Goal: Check status: Check status

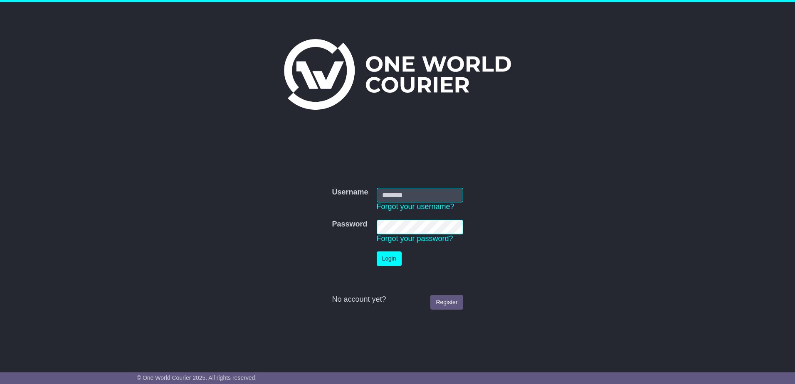
type input "**********"
click at [391, 257] on button "Login" at bounding box center [389, 259] width 25 height 15
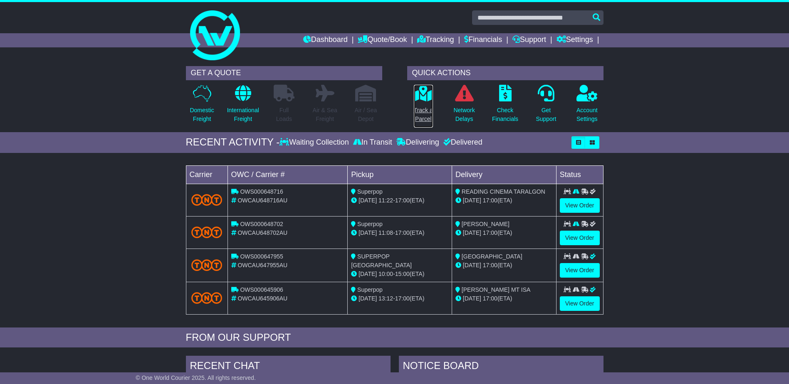
click at [424, 112] on p "Track a Parcel" at bounding box center [423, 114] width 19 height 17
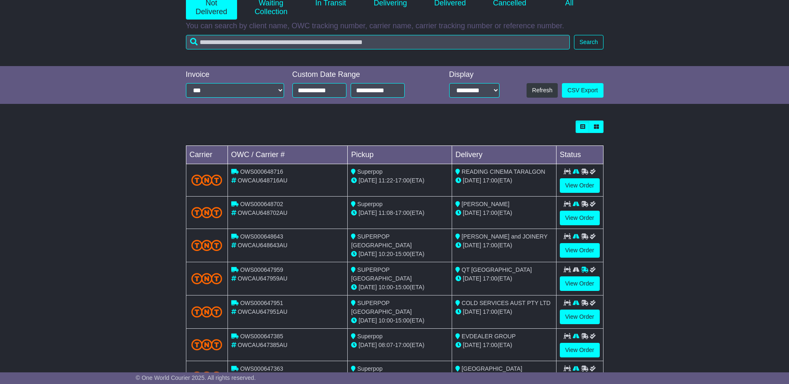
scroll to position [161, 0]
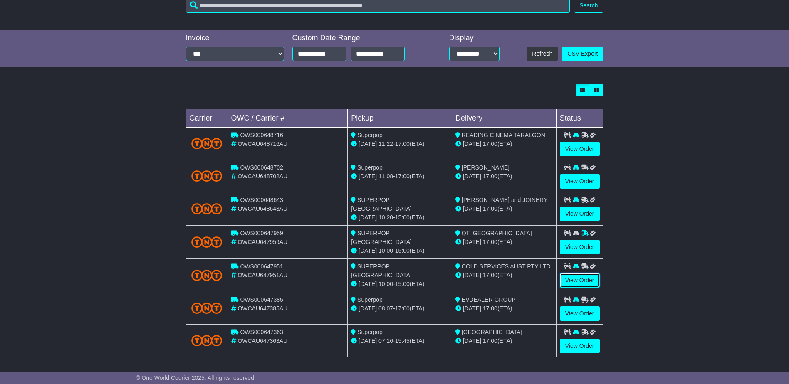
click at [577, 278] on link "View Order" at bounding box center [580, 280] width 40 height 15
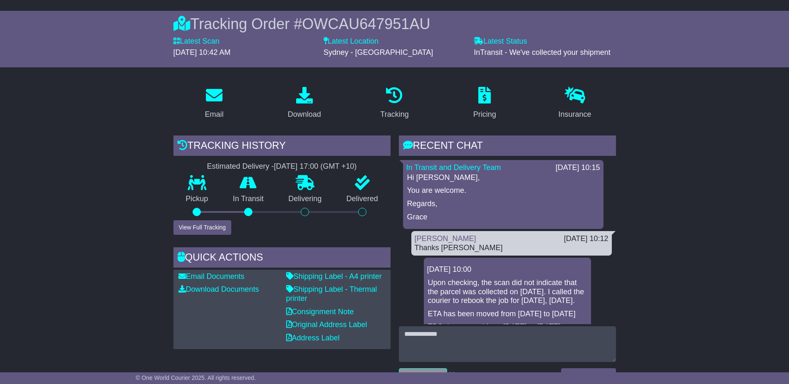
scroll to position [83, 0]
